Goal: Answer question/provide support: Answer question/provide support

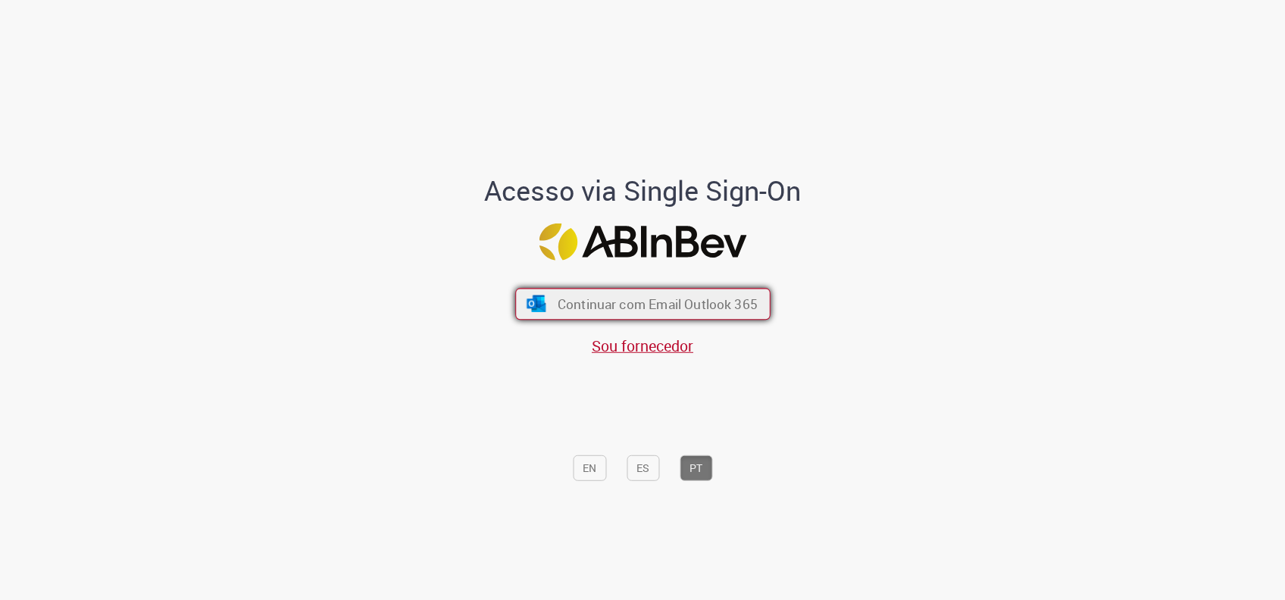
click at [557, 309] on span "Continuar com Email Outlook 365" at bounding box center [657, 303] width 200 height 17
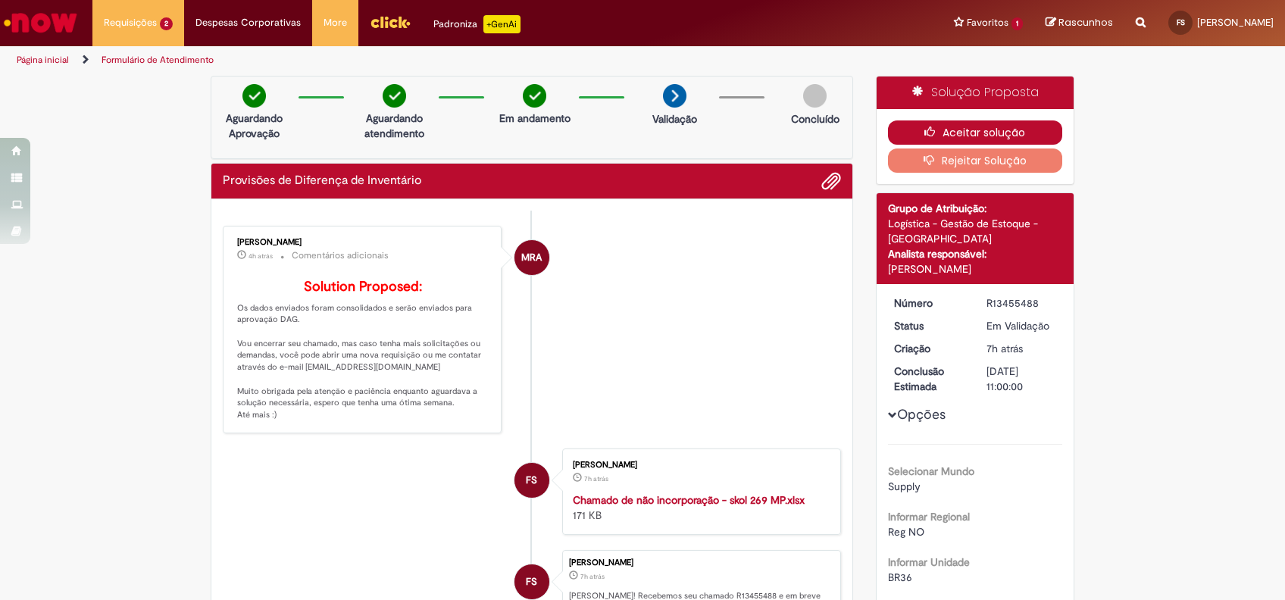
click at [994, 132] on button "Aceitar solução" at bounding box center [975, 132] width 175 height 24
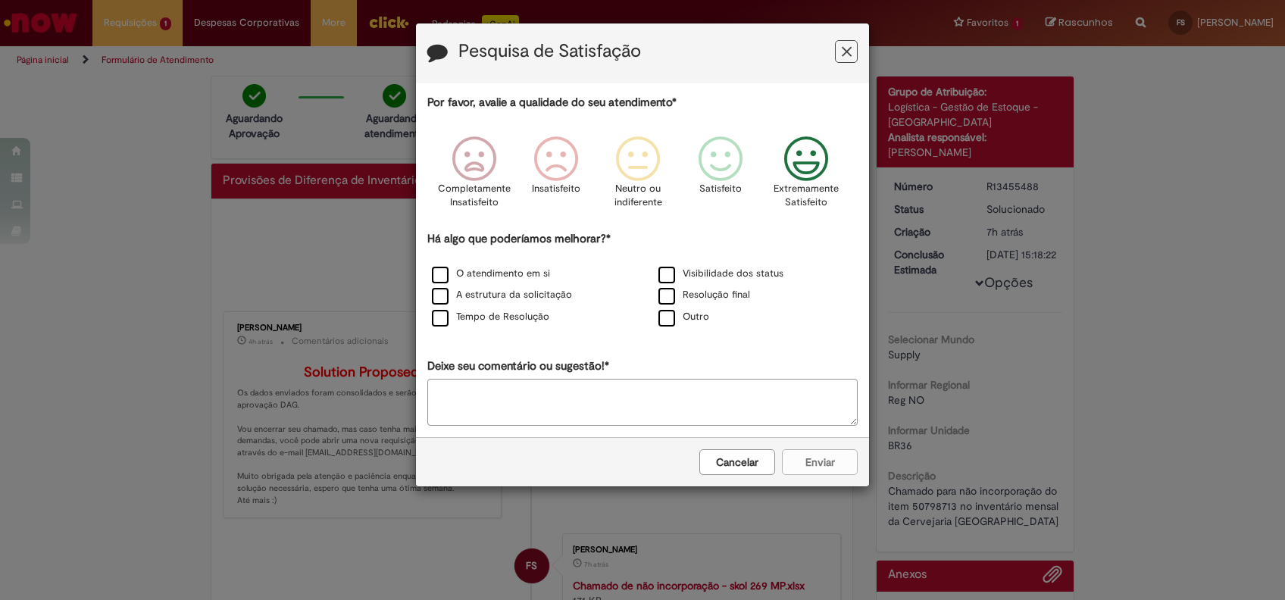
click at [794, 159] on icon "Feedback" at bounding box center [806, 158] width 57 height 45
click at [696, 409] on textarea "Deixe seu comentário ou sugestão!*" at bounding box center [642, 402] width 430 height 47
click at [665, 291] on label "Resolução final" at bounding box center [704, 295] width 92 height 14
click at [818, 446] on div "Cancelar Enviar" at bounding box center [642, 461] width 453 height 49
click at [471, 311] on label "Tempo de Resolução" at bounding box center [490, 317] width 117 height 14
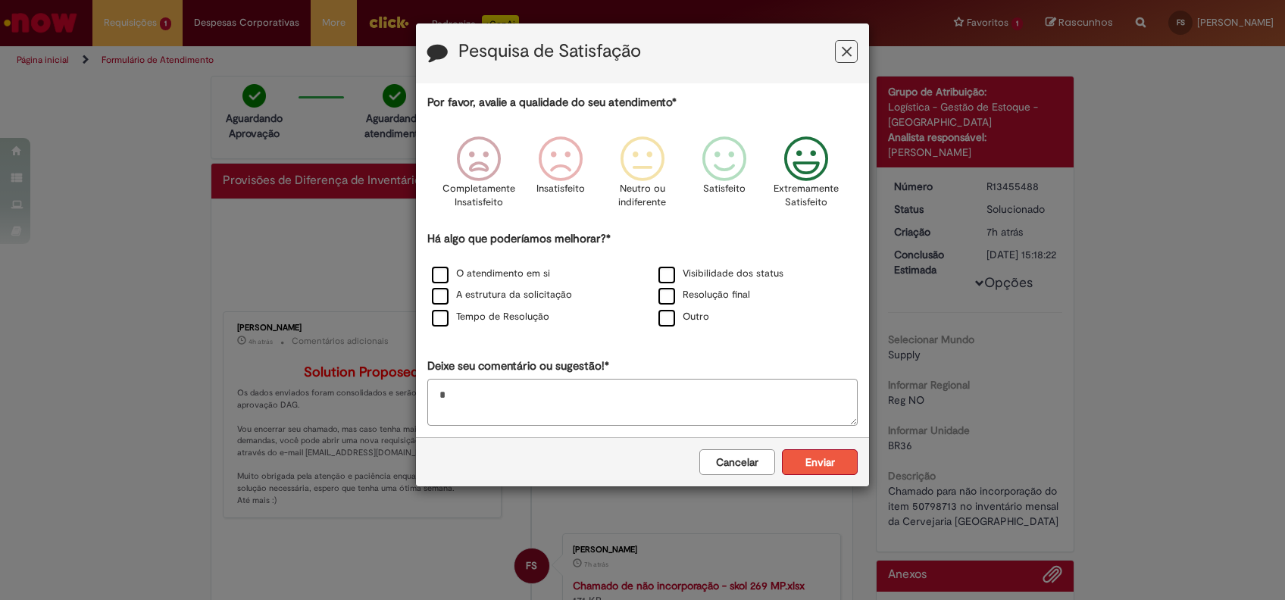
click at [825, 461] on button "Enviar" at bounding box center [820, 462] width 76 height 26
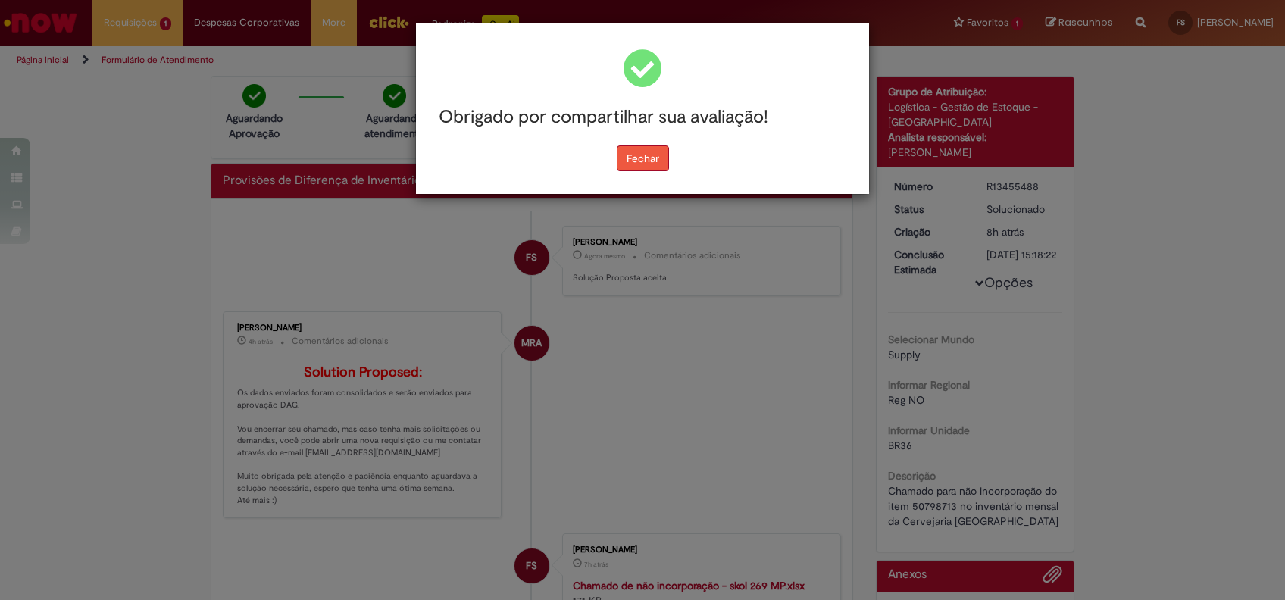
click at [643, 163] on button "Fechar" at bounding box center [643, 158] width 52 height 26
